Goal: Task Accomplishment & Management: Complete application form

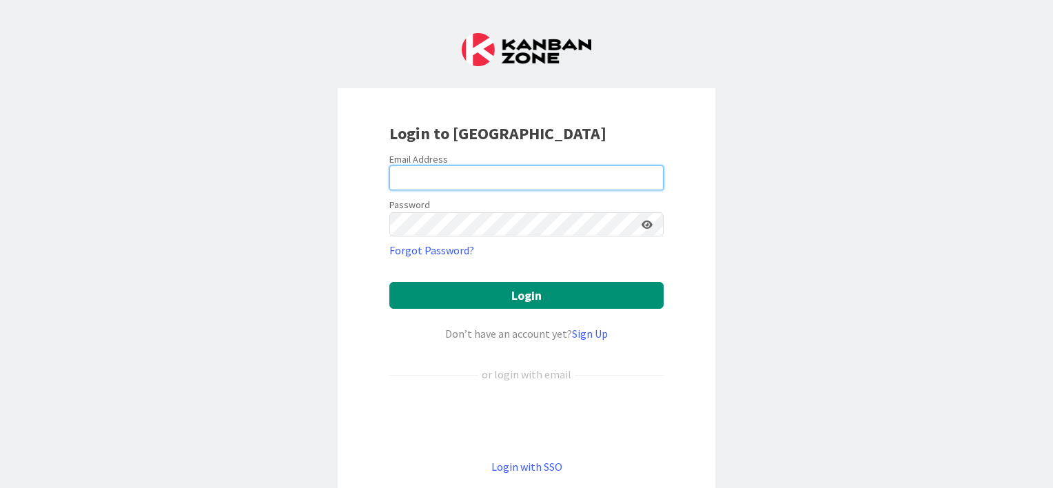
click at [504, 174] on input "email" at bounding box center [526, 177] width 274 height 25
type input "[EMAIL_ADDRESS][PERSON_NAME][DOMAIN_NAME]"
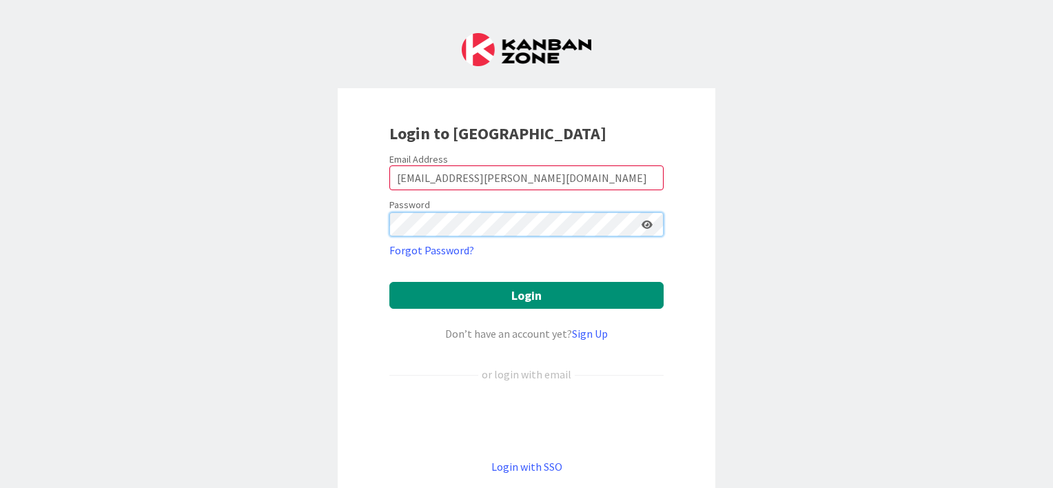
click at [389, 282] on button "Login" at bounding box center [526, 295] width 274 height 27
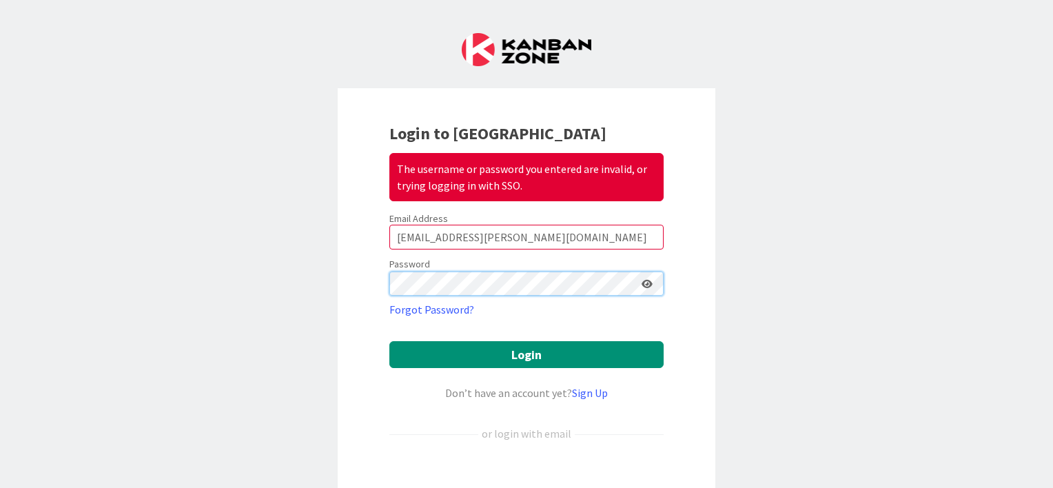
scroll to position [138, 0]
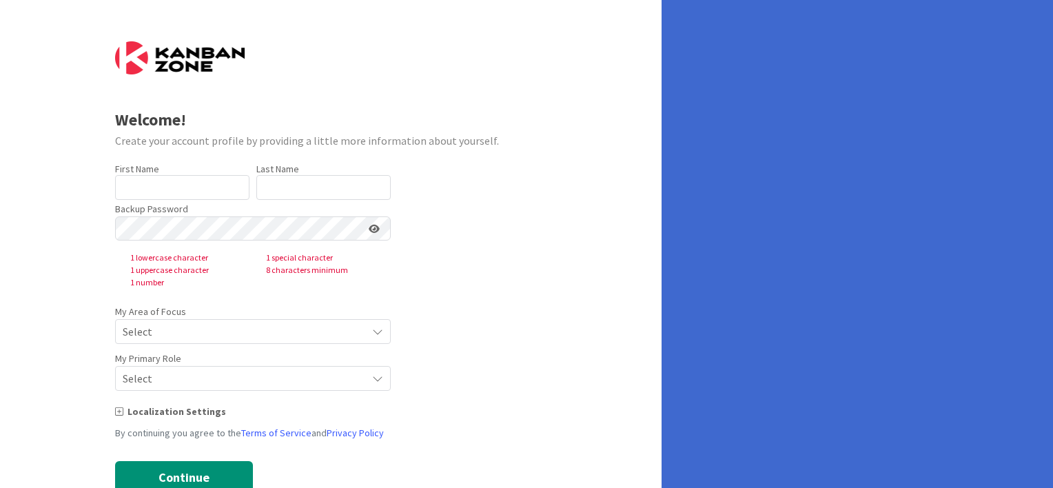
type input "[PERSON_NAME]"
type input "Rieu"
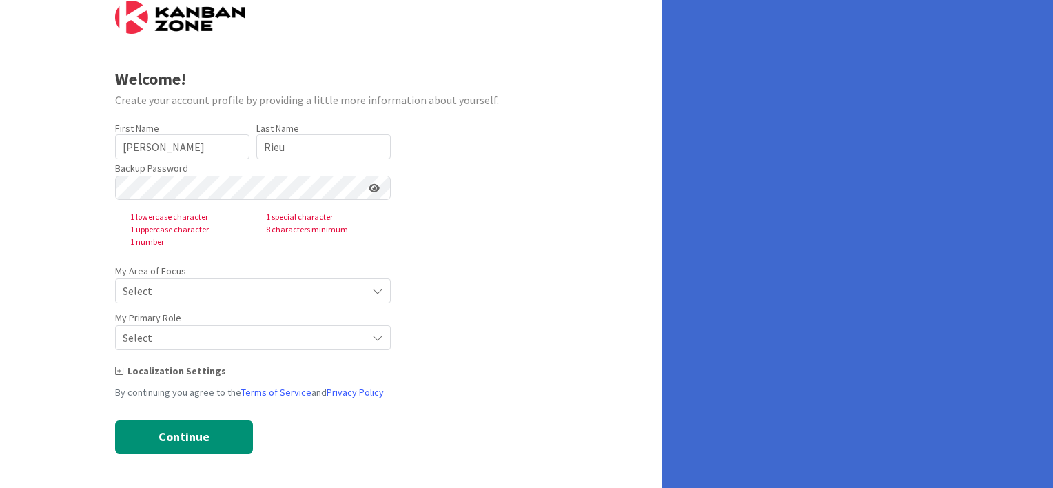
click at [196, 287] on span "Select" at bounding box center [241, 290] width 237 height 19
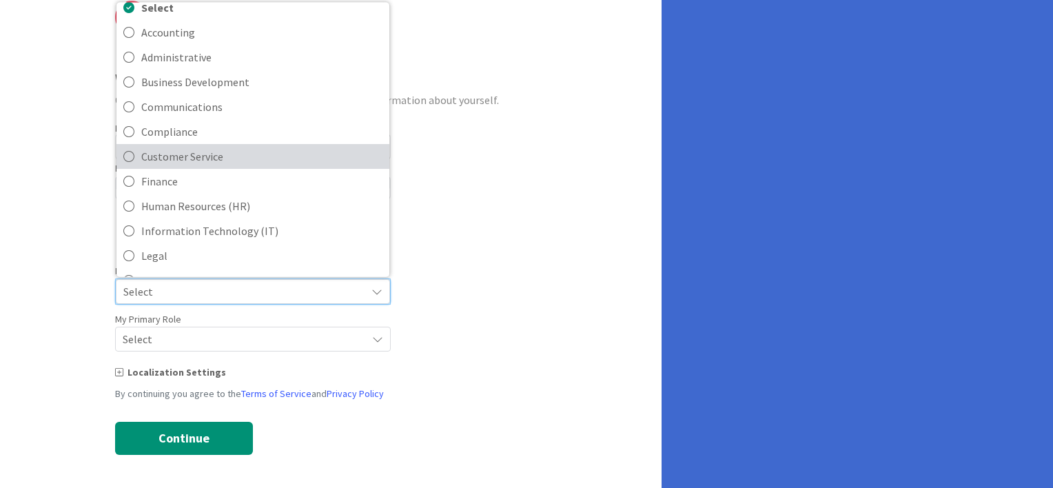
scroll to position [0, 0]
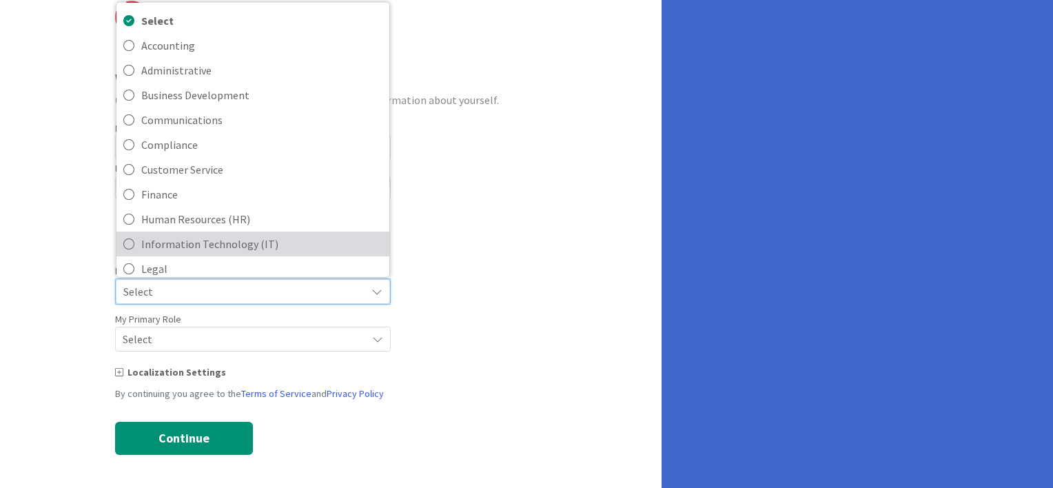
click at [216, 235] on span "Information Technology (IT)" at bounding box center [261, 244] width 241 height 21
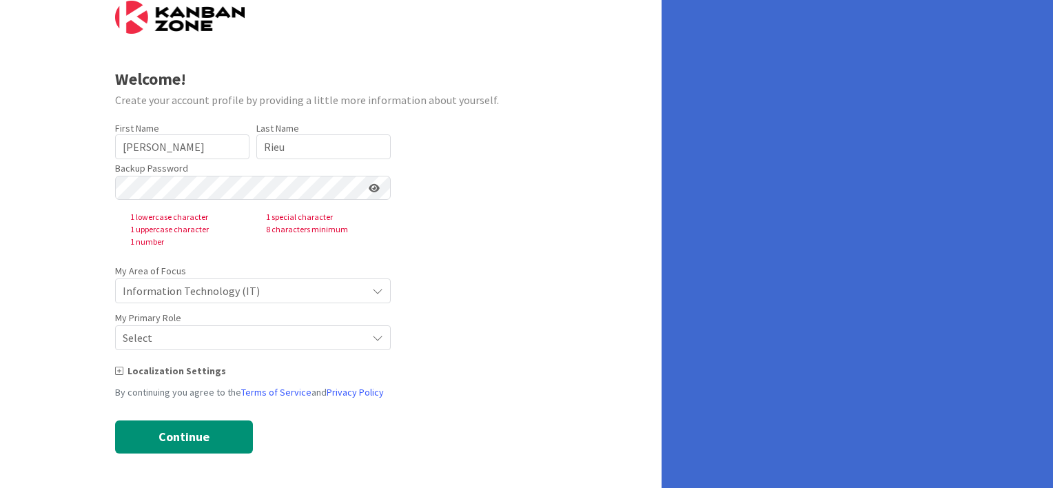
click at [198, 353] on form "Welcome! Create your account profile by providing a little more information abo…" at bounding box center [331, 227] width 432 height 453
click at [204, 300] on span "Select" at bounding box center [241, 290] width 237 height 19
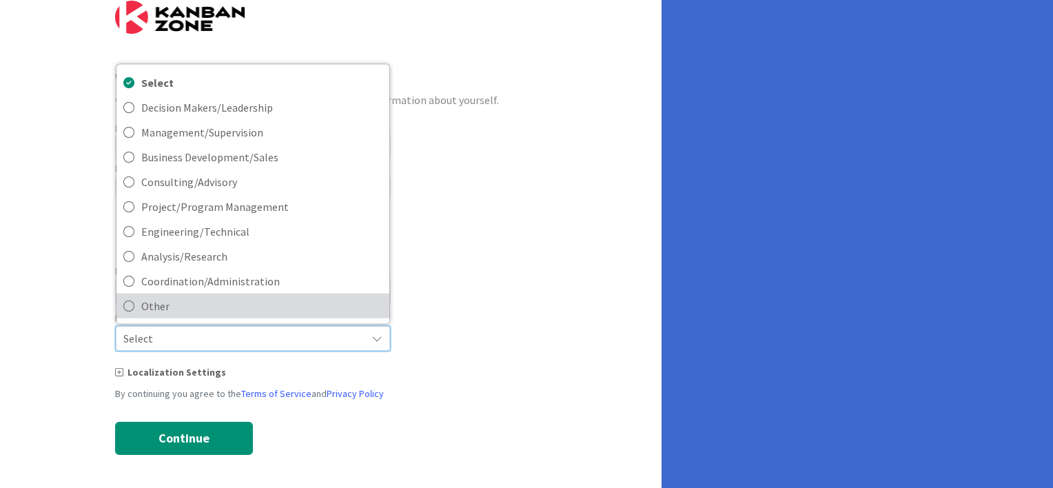
click at [138, 307] on link "Other" at bounding box center [252, 305] width 273 height 25
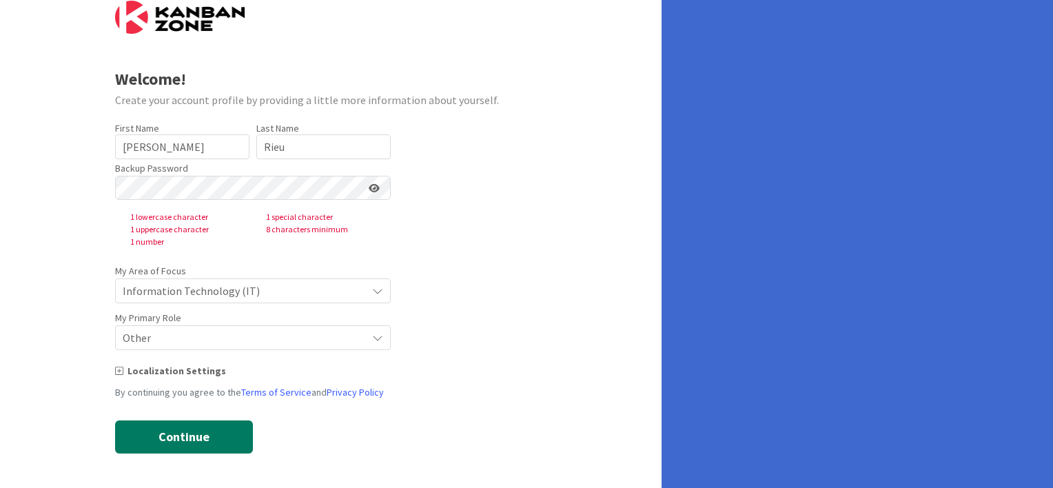
click at [189, 435] on button "Continue" at bounding box center [184, 436] width 138 height 33
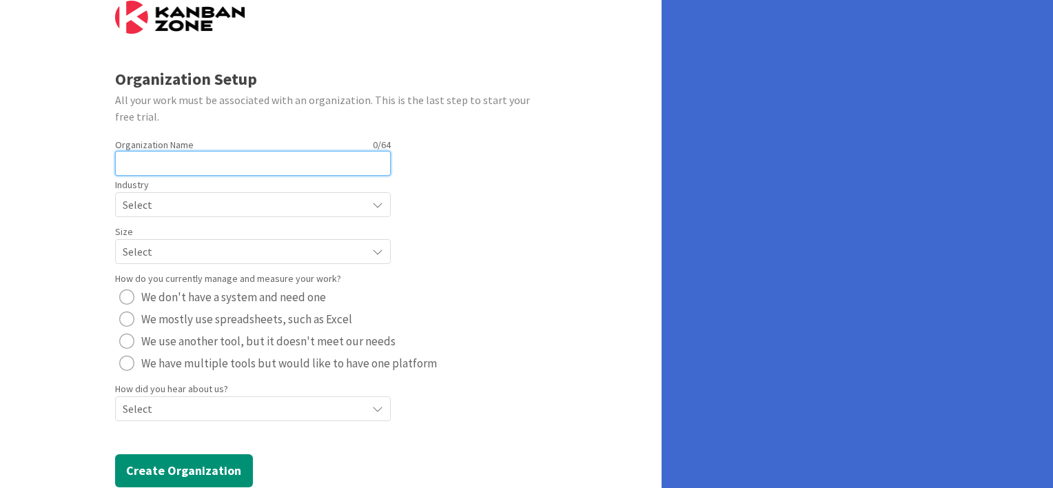
click at [186, 155] on input "text" at bounding box center [253, 163] width 276 height 25
type input "[PERSON_NAME] Equipment"
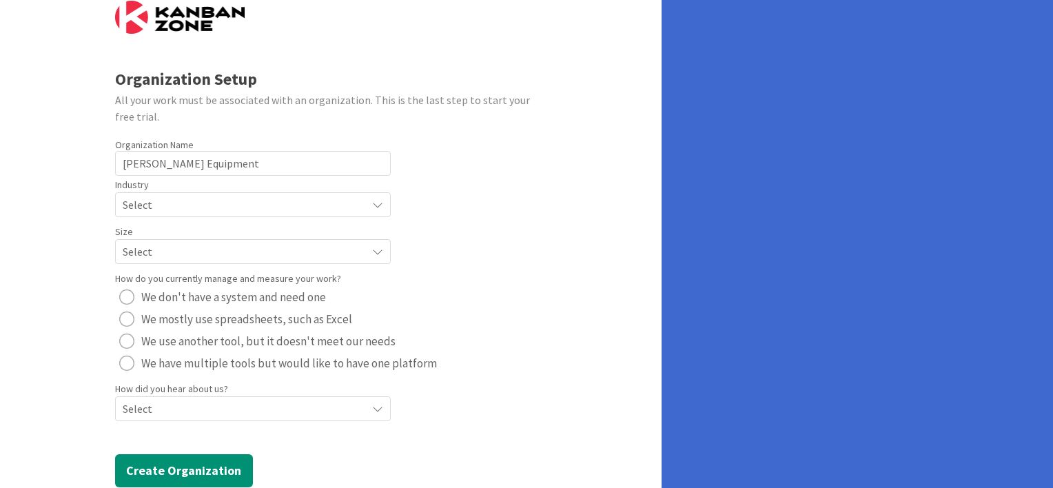
click at [185, 205] on span "Select" at bounding box center [241, 204] width 237 height 19
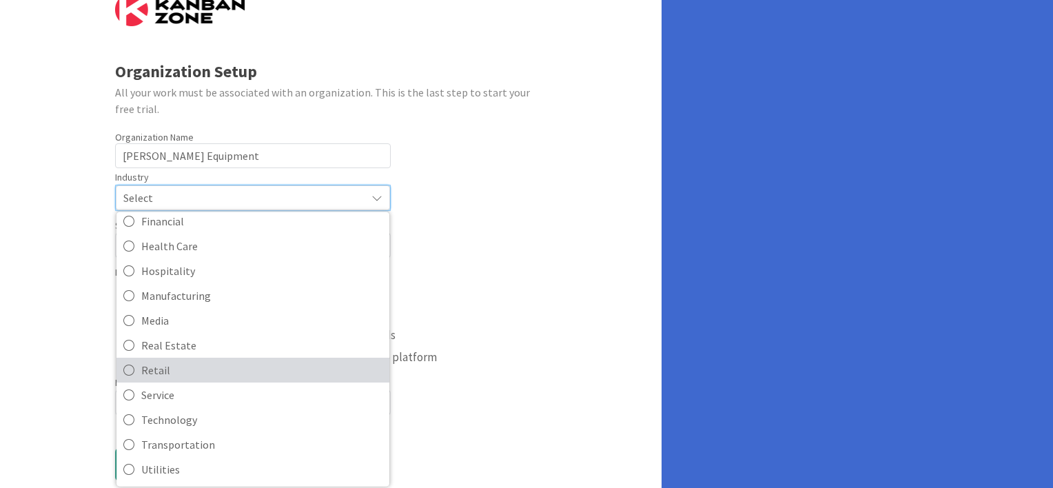
scroll to position [69, 0]
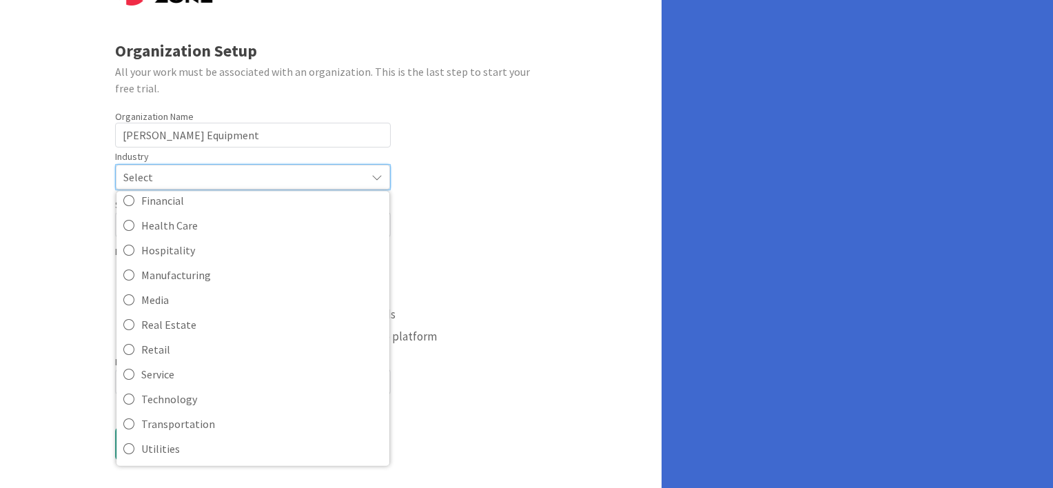
click at [529, 309] on div "How do you currently manage and measure your work? We don't have a system and n…" at bounding box center [331, 294] width 432 height 105
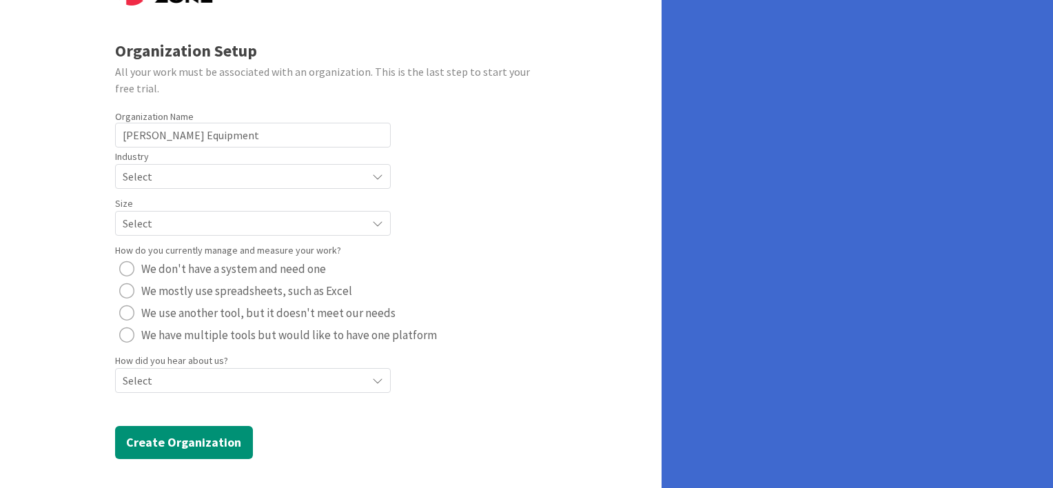
click at [165, 186] on span "Select" at bounding box center [241, 176] width 237 height 19
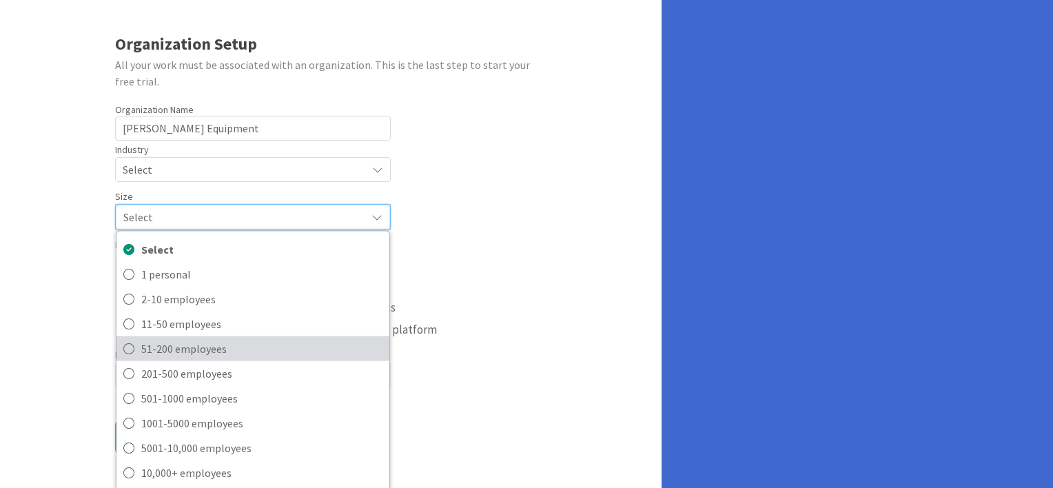
scroll to position [78, 0]
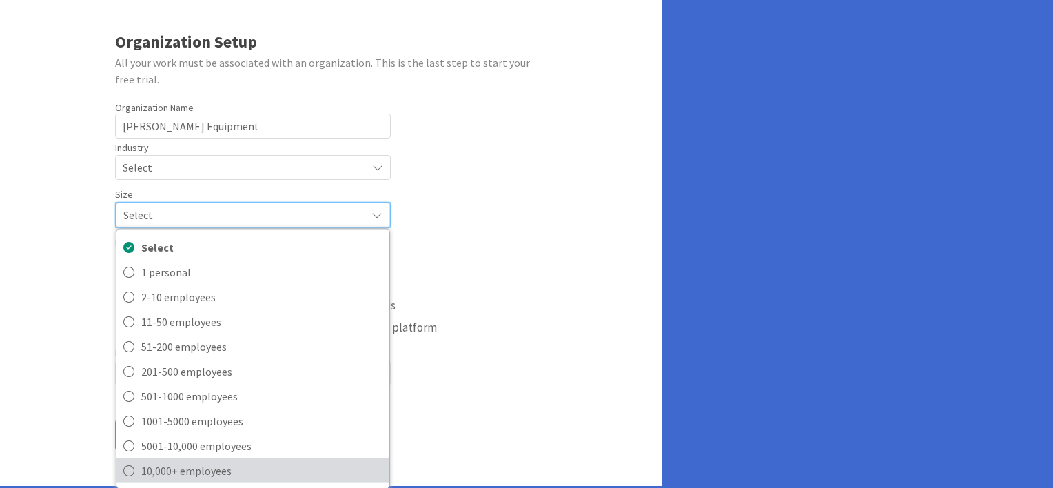
click at [215, 471] on span "10,000+ employees" at bounding box center [261, 469] width 241 height 21
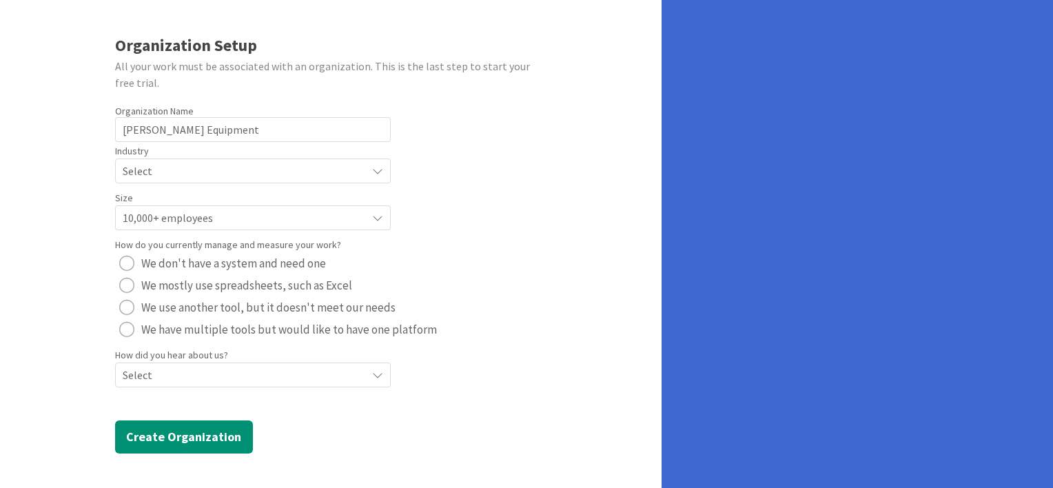
scroll to position [74, 0]
click at [174, 181] on span "Select" at bounding box center [241, 171] width 237 height 19
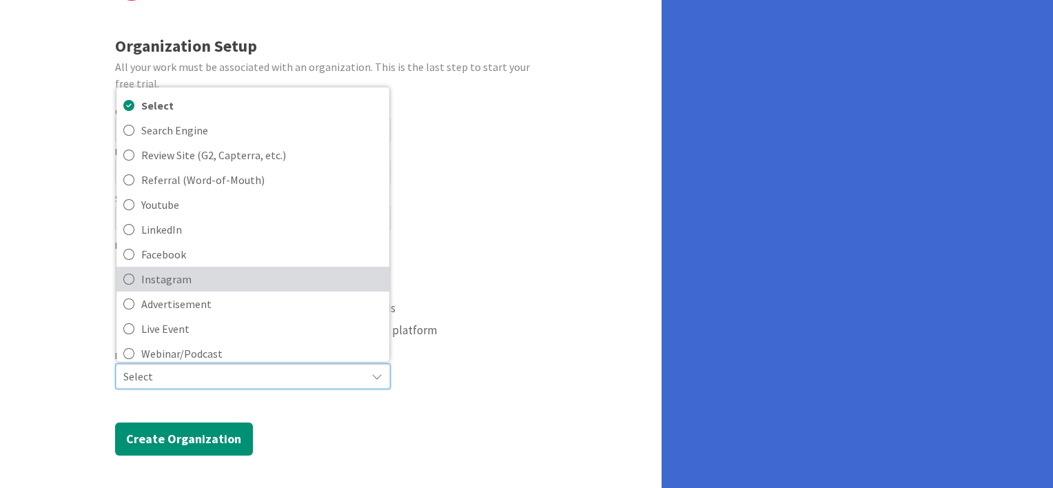
scroll to position [59, 0]
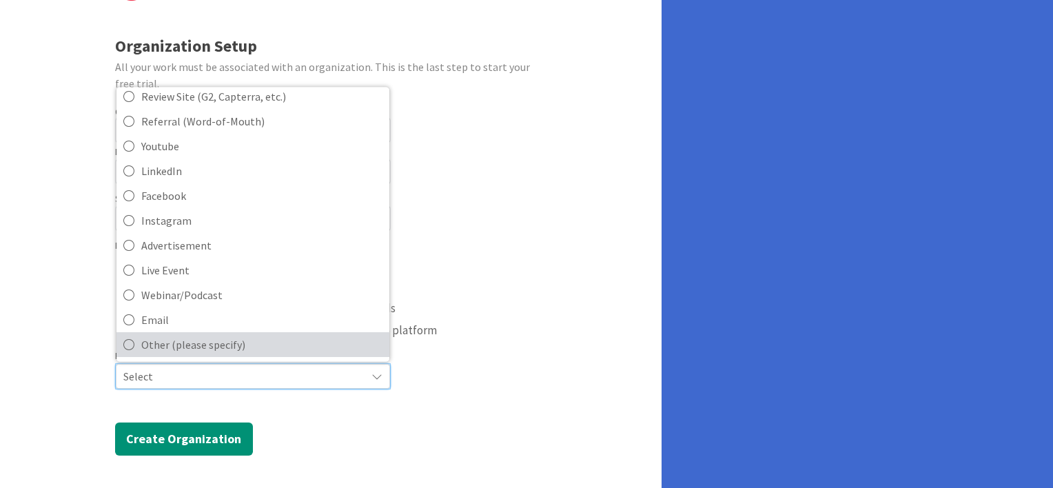
click at [186, 351] on span "Other (please specify)" at bounding box center [261, 343] width 241 height 21
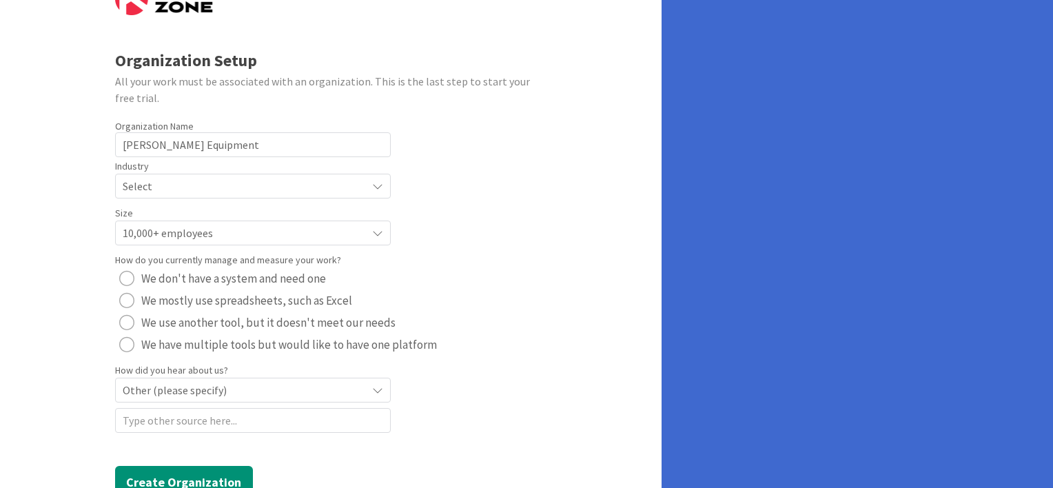
scroll to position [0, 0]
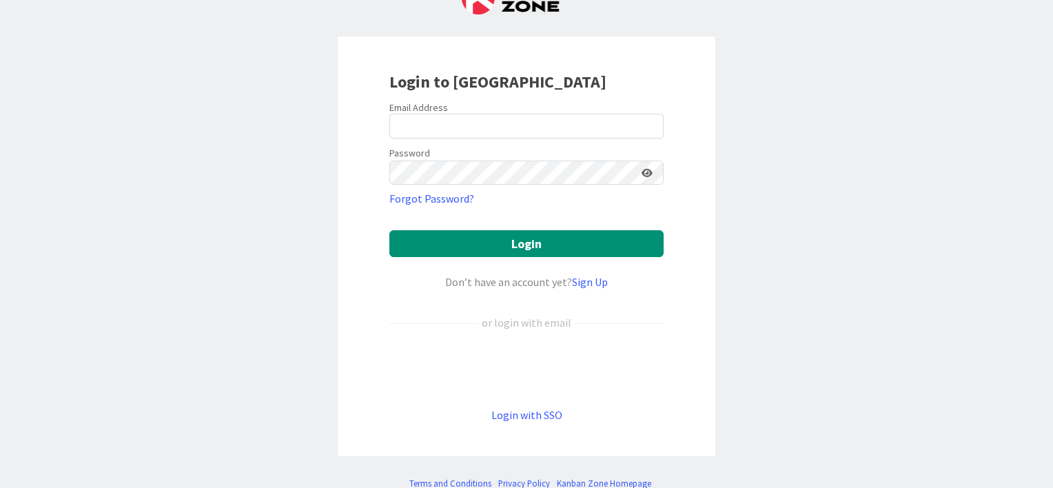
scroll to position [87, 0]
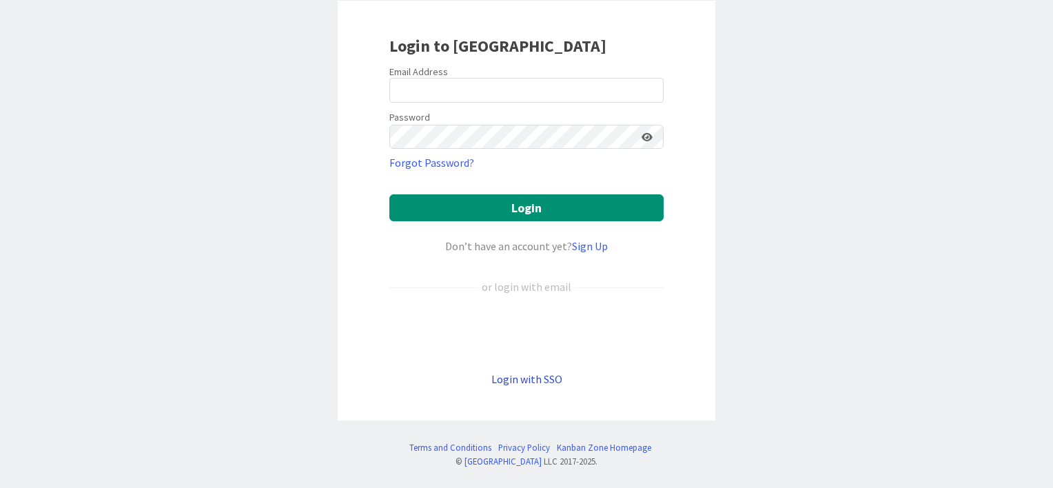
click at [512, 381] on link "Login with SSO" at bounding box center [526, 379] width 71 height 14
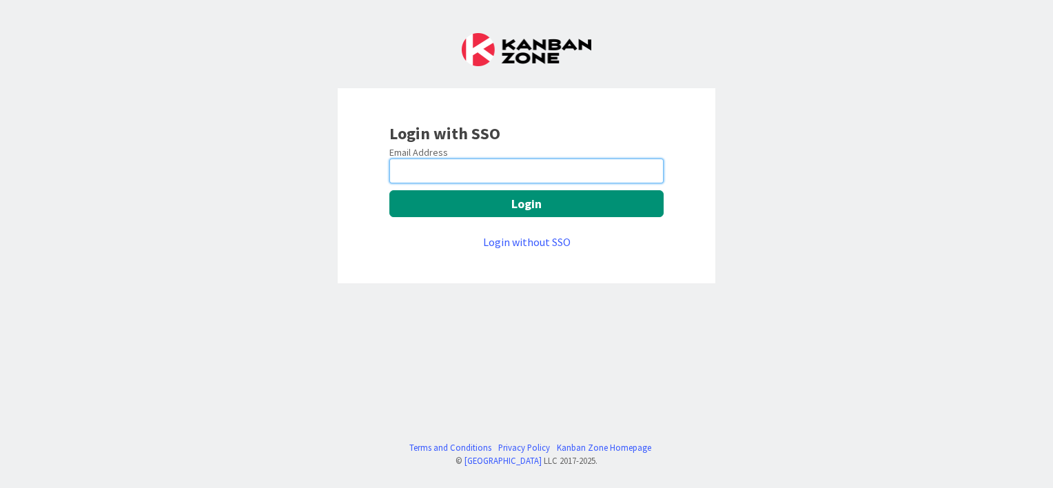
click at [427, 174] on input "email" at bounding box center [526, 170] width 274 height 25
type input "[EMAIL_ADDRESS][PERSON_NAME][DOMAIN_NAME]"
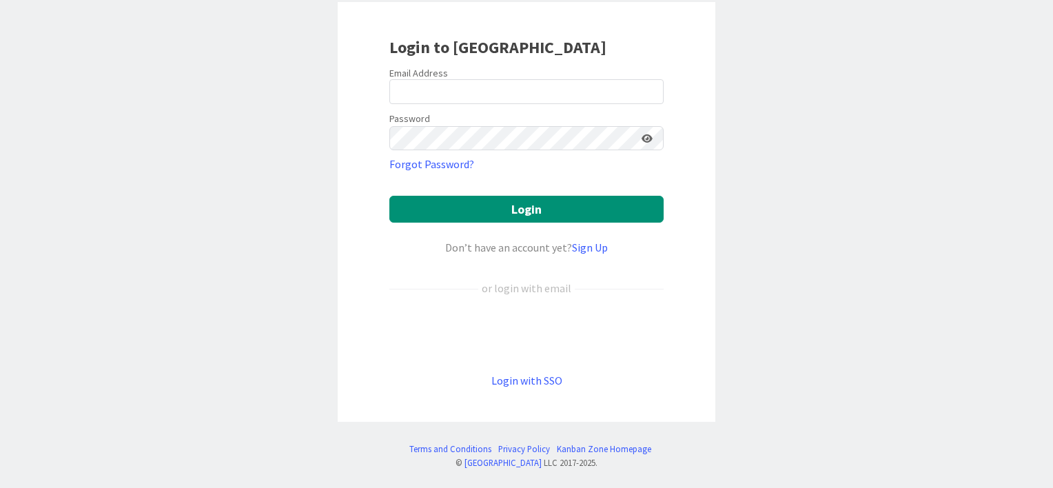
scroll to position [87, 0]
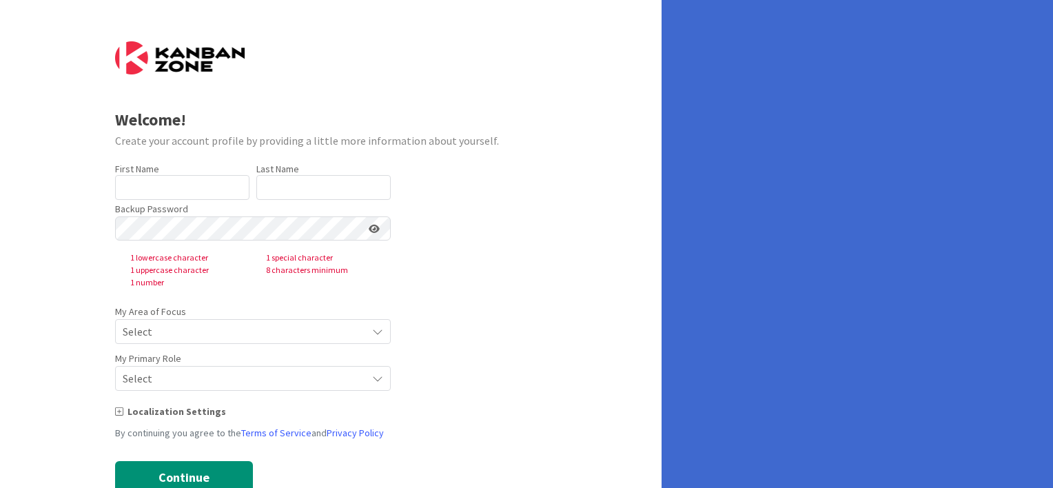
type input "[PERSON_NAME]"
type input "Rieu"
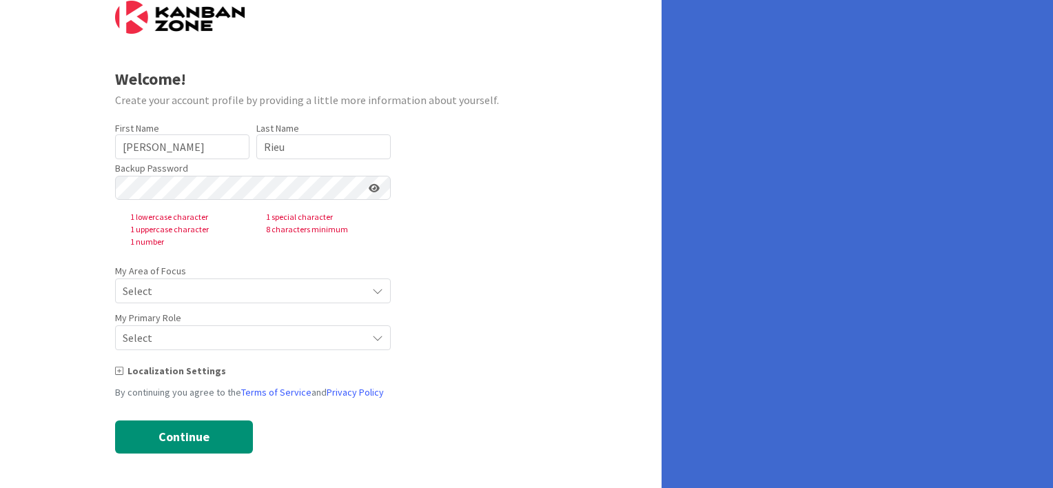
click at [167, 291] on span "Select" at bounding box center [241, 290] width 237 height 19
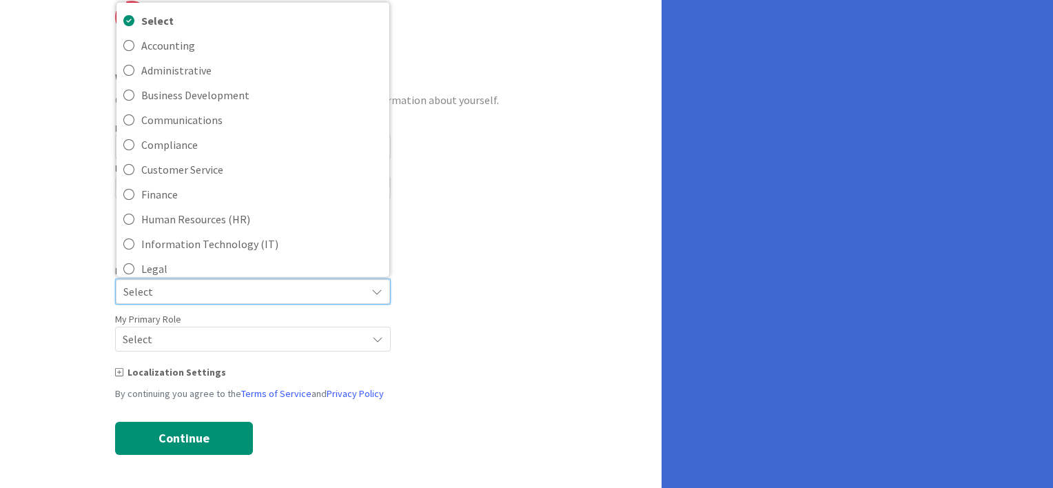
click at [167, 291] on span "Select" at bounding box center [241, 291] width 236 height 19
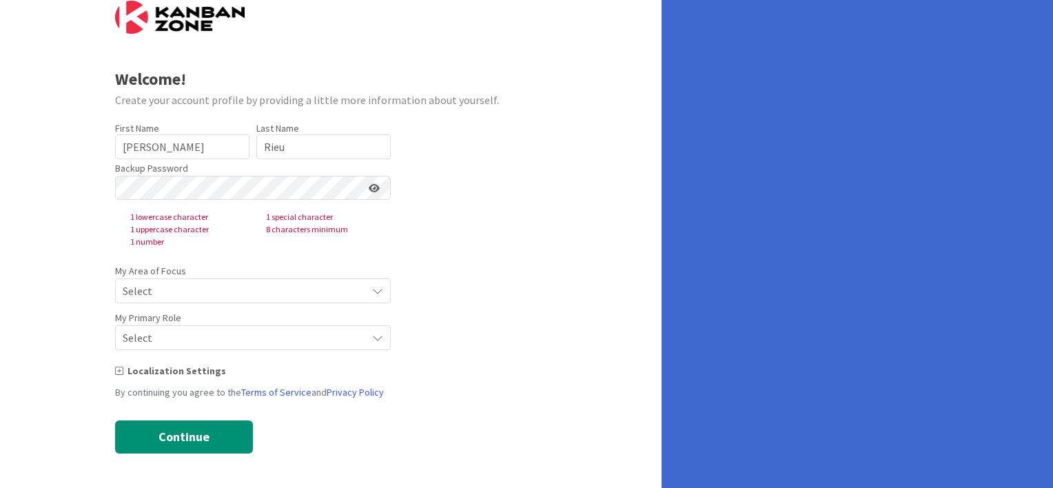
scroll to position [0, 0]
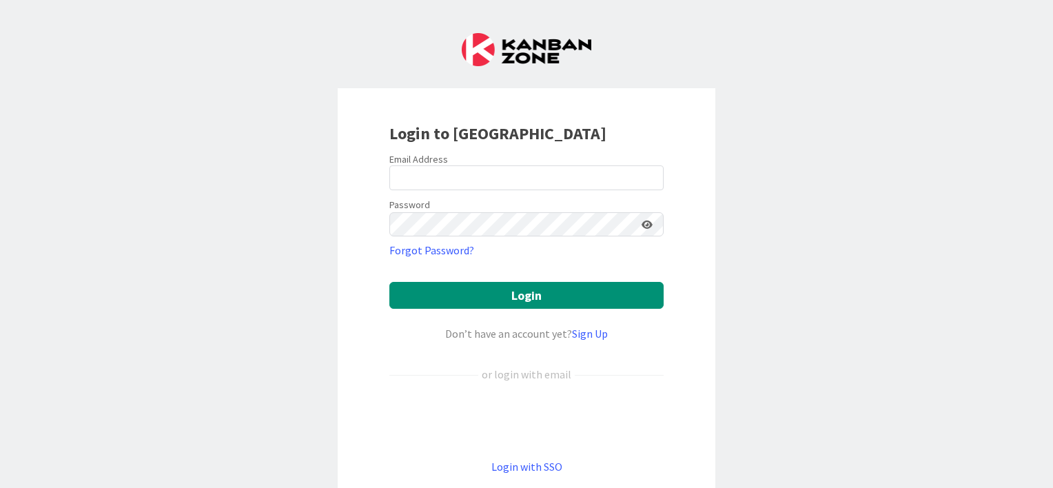
click at [529, 49] on img at bounding box center [527, 49] width 130 height 33
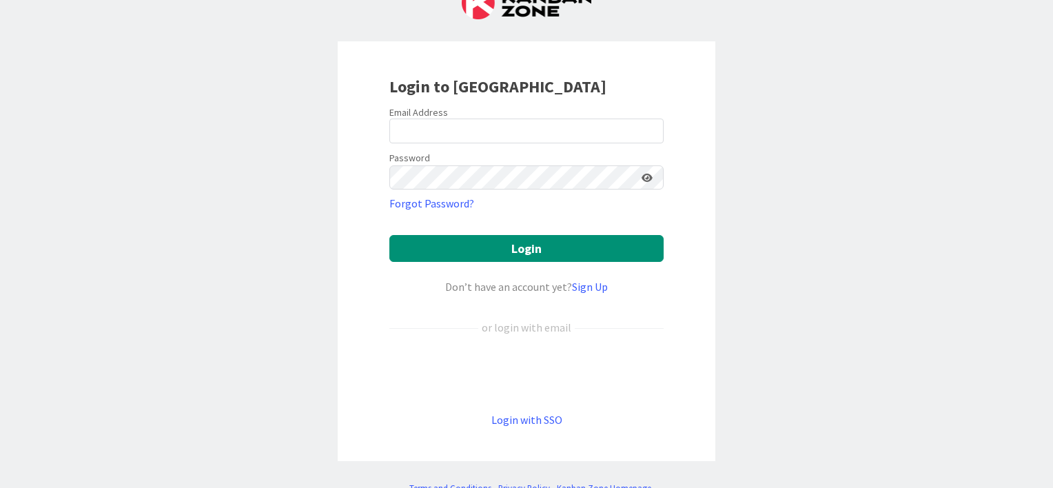
scroll to position [87, 0]
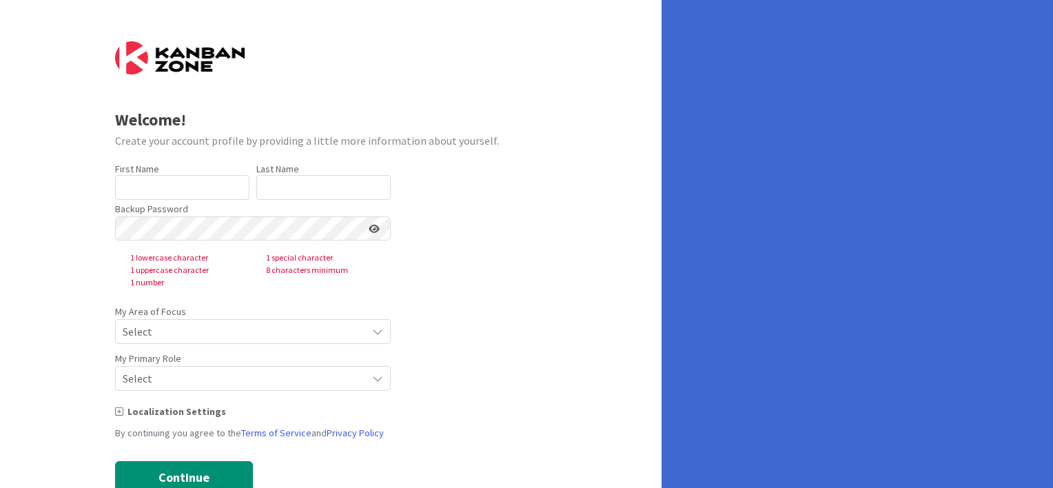
type input "[PERSON_NAME]"
type input "Rieu"
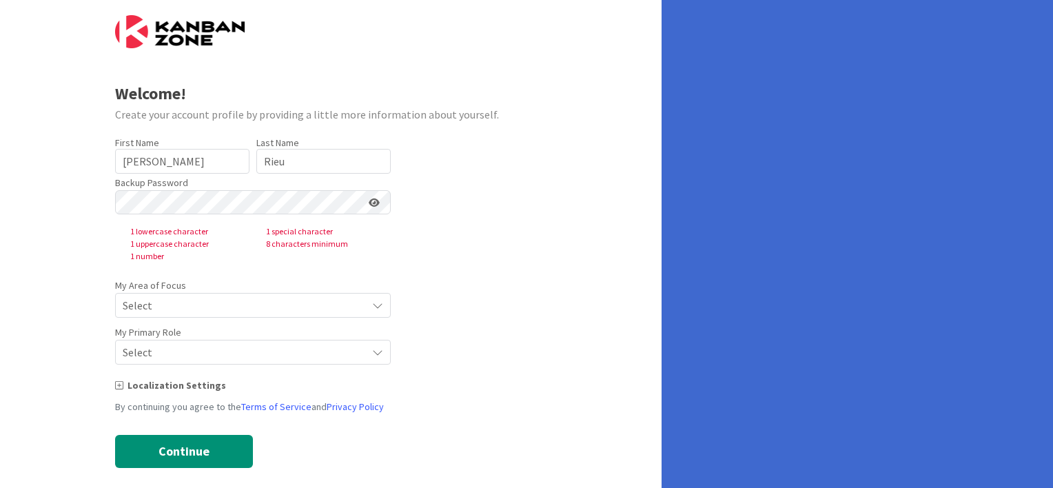
scroll to position [41, 0]
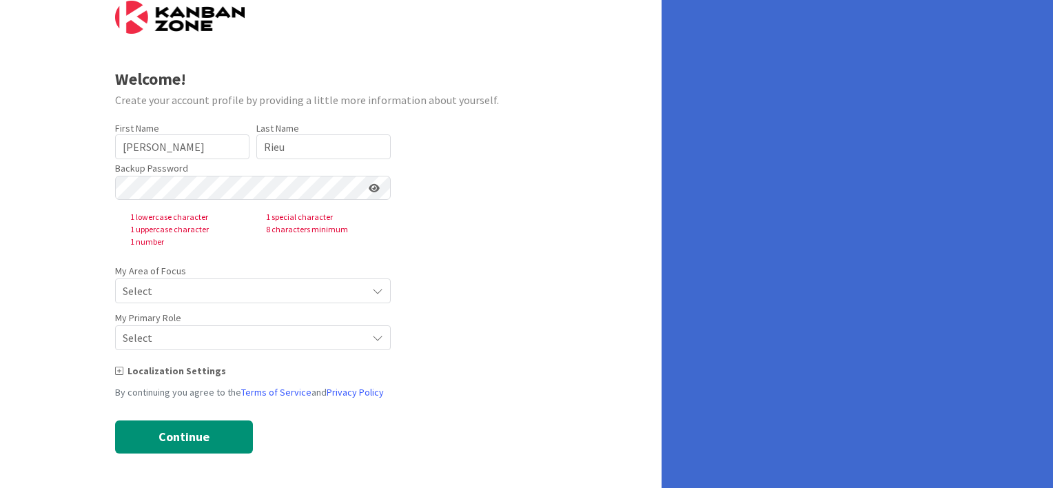
click at [169, 284] on span "Select" at bounding box center [241, 290] width 237 height 19
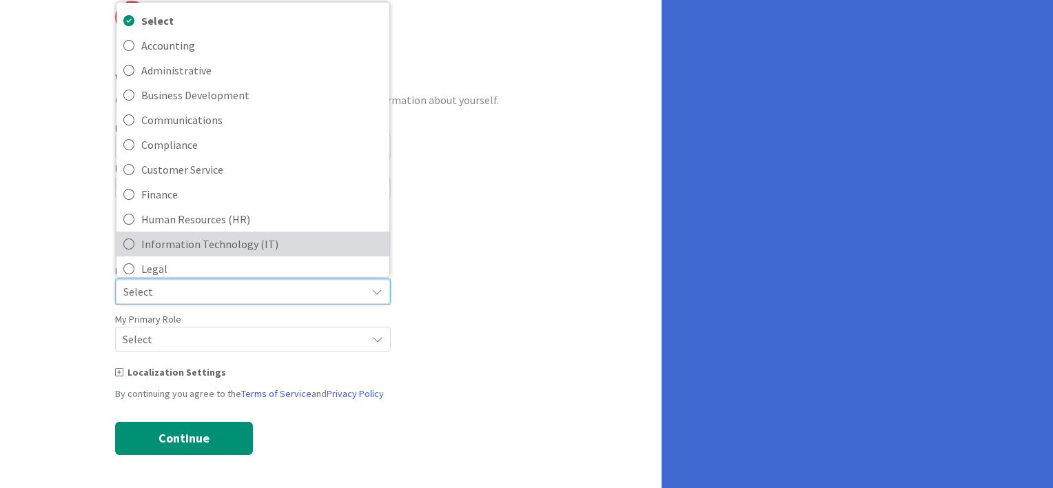
click at [189, 247] on span "Information Technology (IT)" at bounding box center [261, 244] width 241 height 21
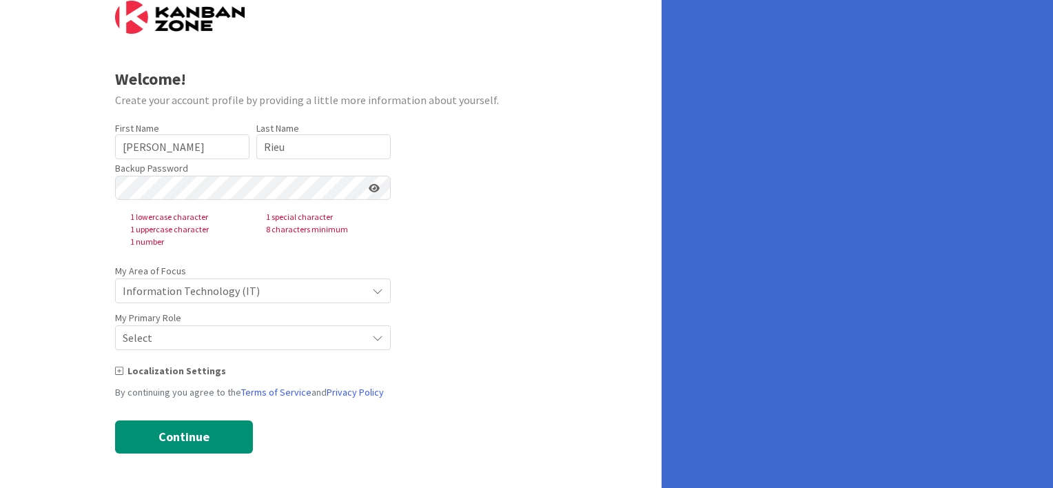
click at [173, 300] on span "Select" at bounding box center [241, 290] width 237 height 19
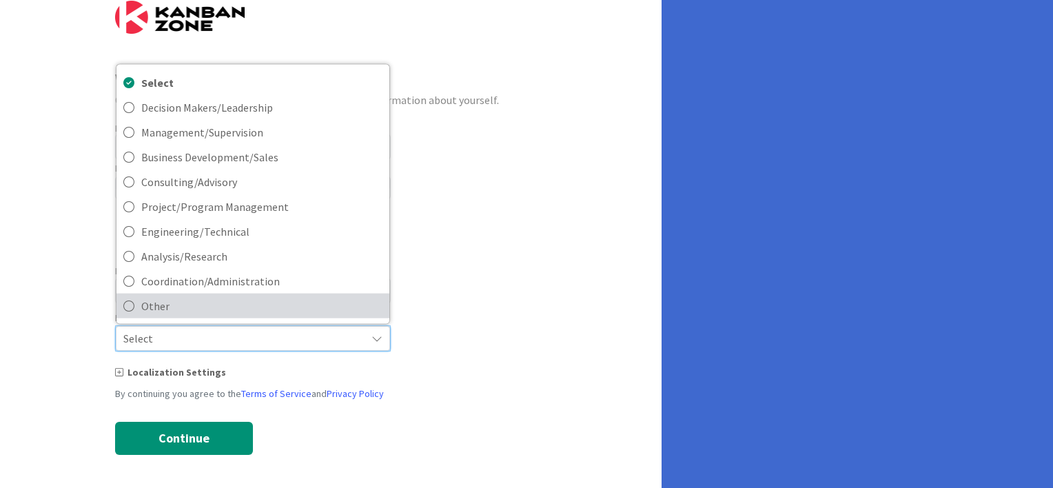
click at [157, 311] on span "Other" at bounding box center [261, 306] width 241 height 21
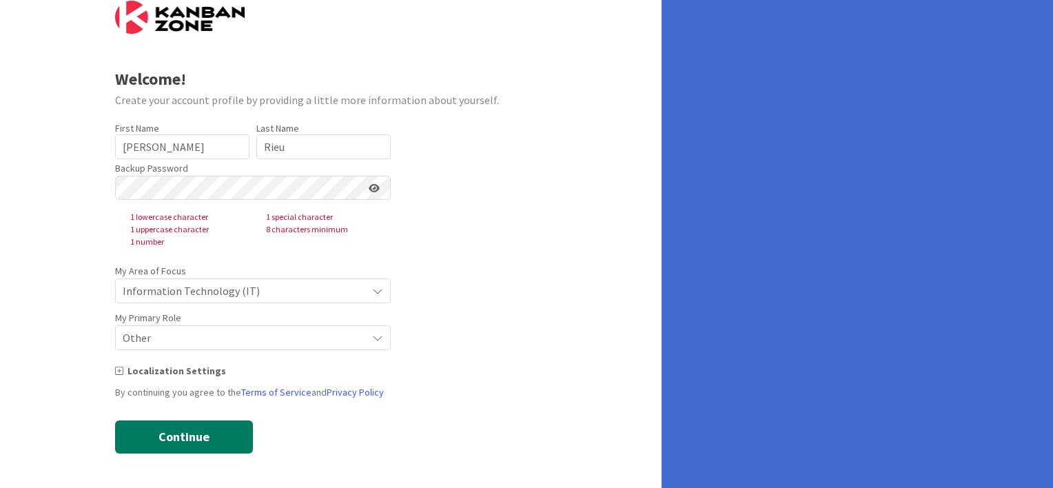
click at [190, 439] on button "Continue" at bounding box center [184, 436] width 138 height 33
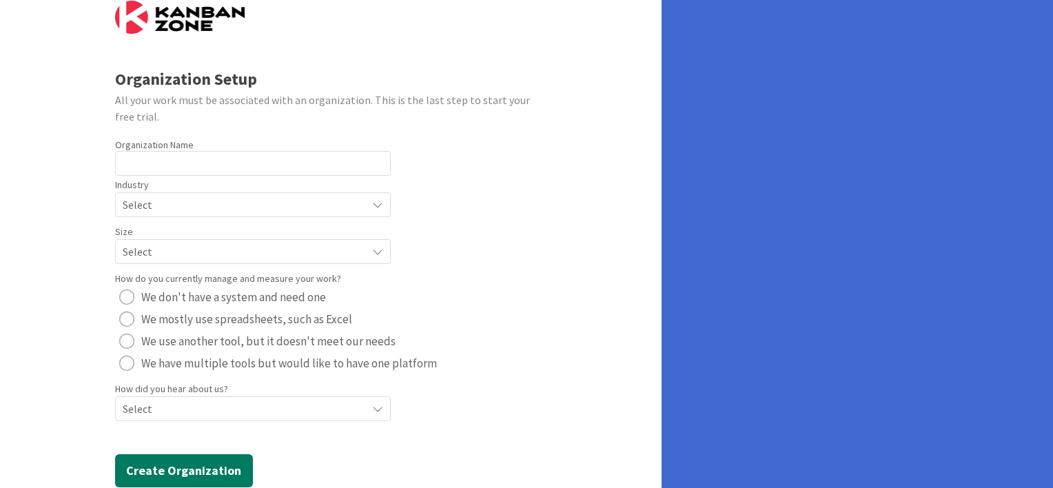
click at [185, 460] on button "Create Organization" at bounding box center [184, 470] width 138 height 33
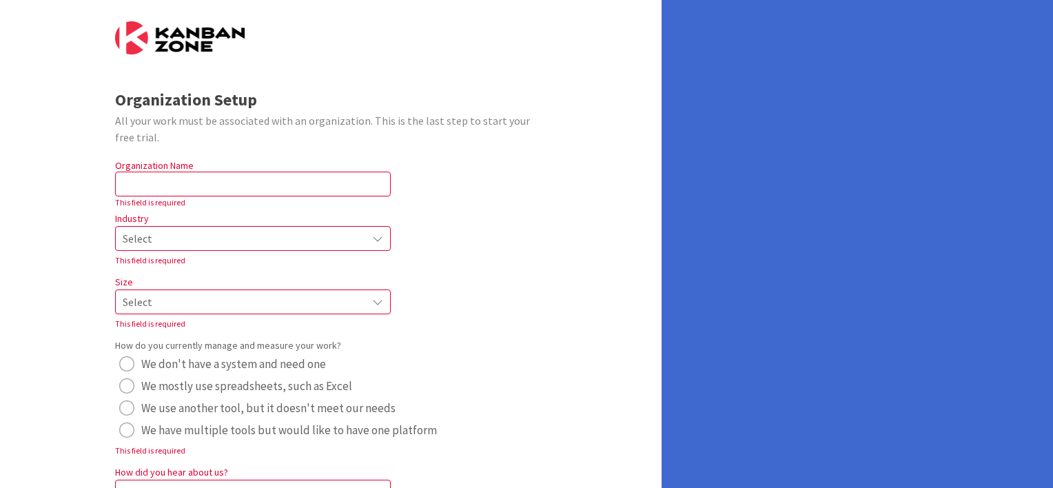
scroll to position [0, 0]
